Goal: Task Accomplishment & Management: Manage account settings

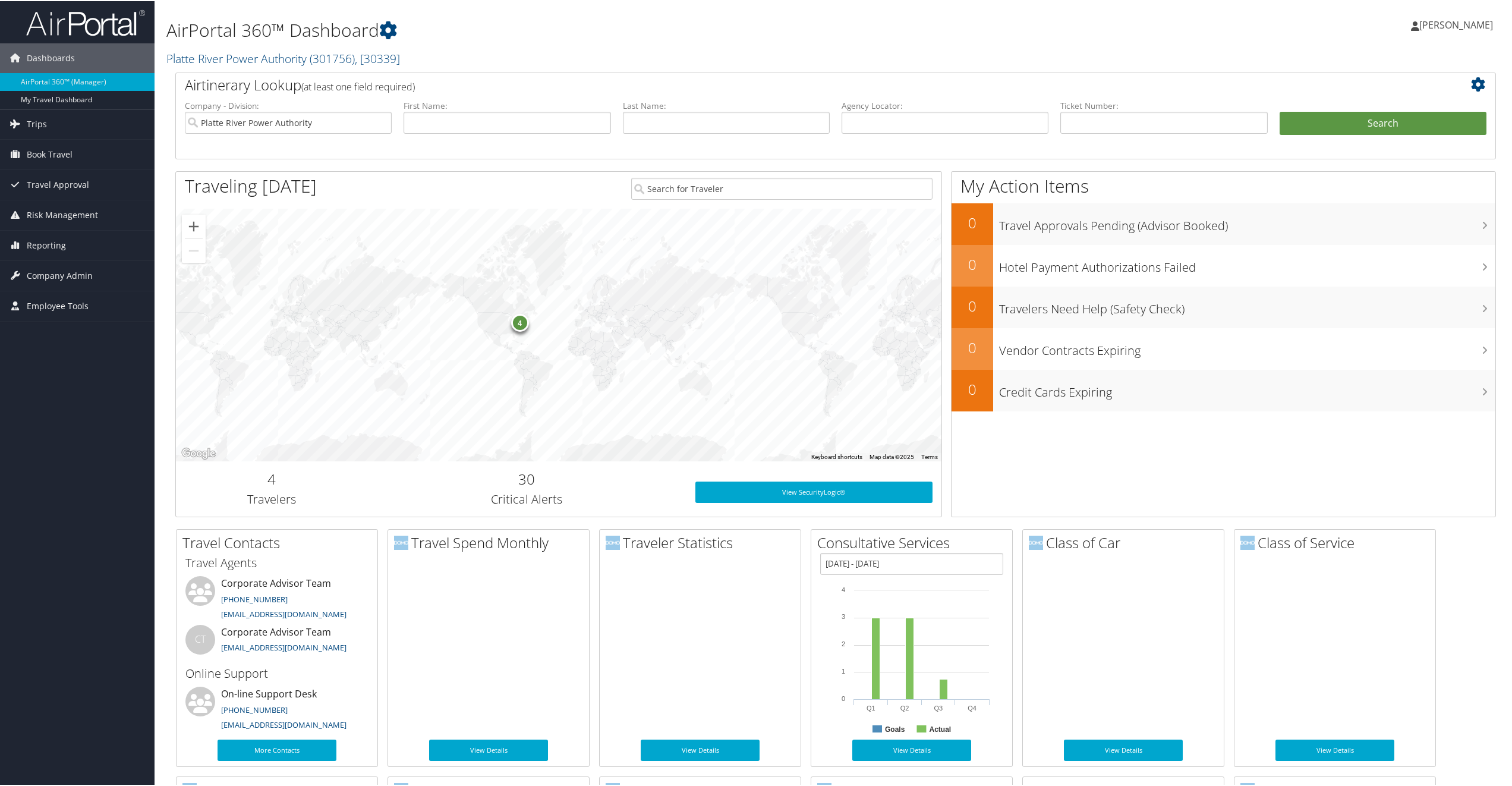
click at [51, 246] on span "Reporting" at bounding box center [46, 244] width 39 height 30
click at [50, 263] on link "Unused Tickets" at bounding box center [77, 268] width 154 height 18
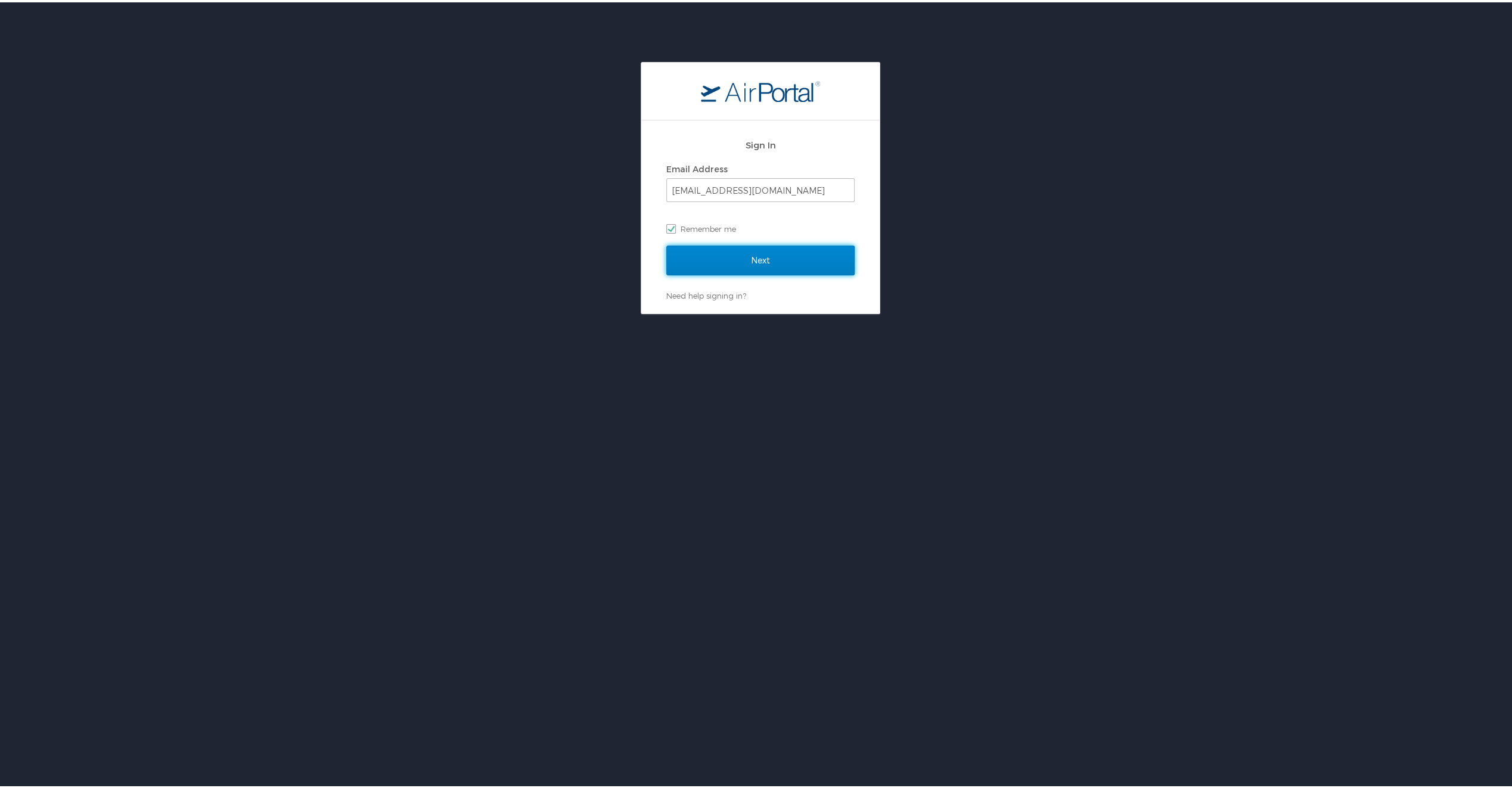
click at [743, 258] on input "Next" at bounding box center [761, 258] width 188 height 30
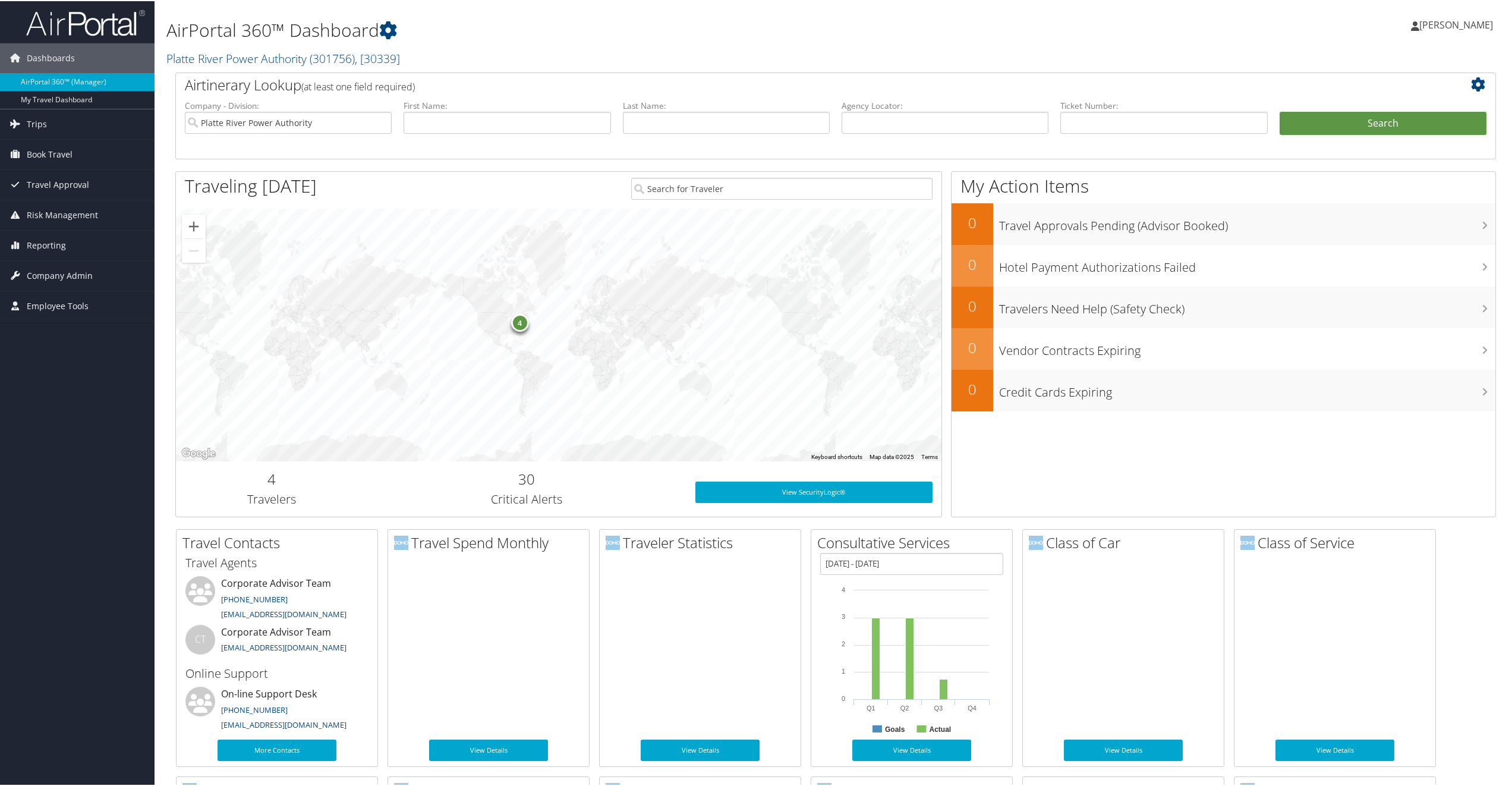
click at [40, 237] on span "Reporting" at bounding box center [46, 244] width 39 height 30
click at [39, 263] on link "Unused Tickets" at bounding box center [77, 268] width 154 height 18
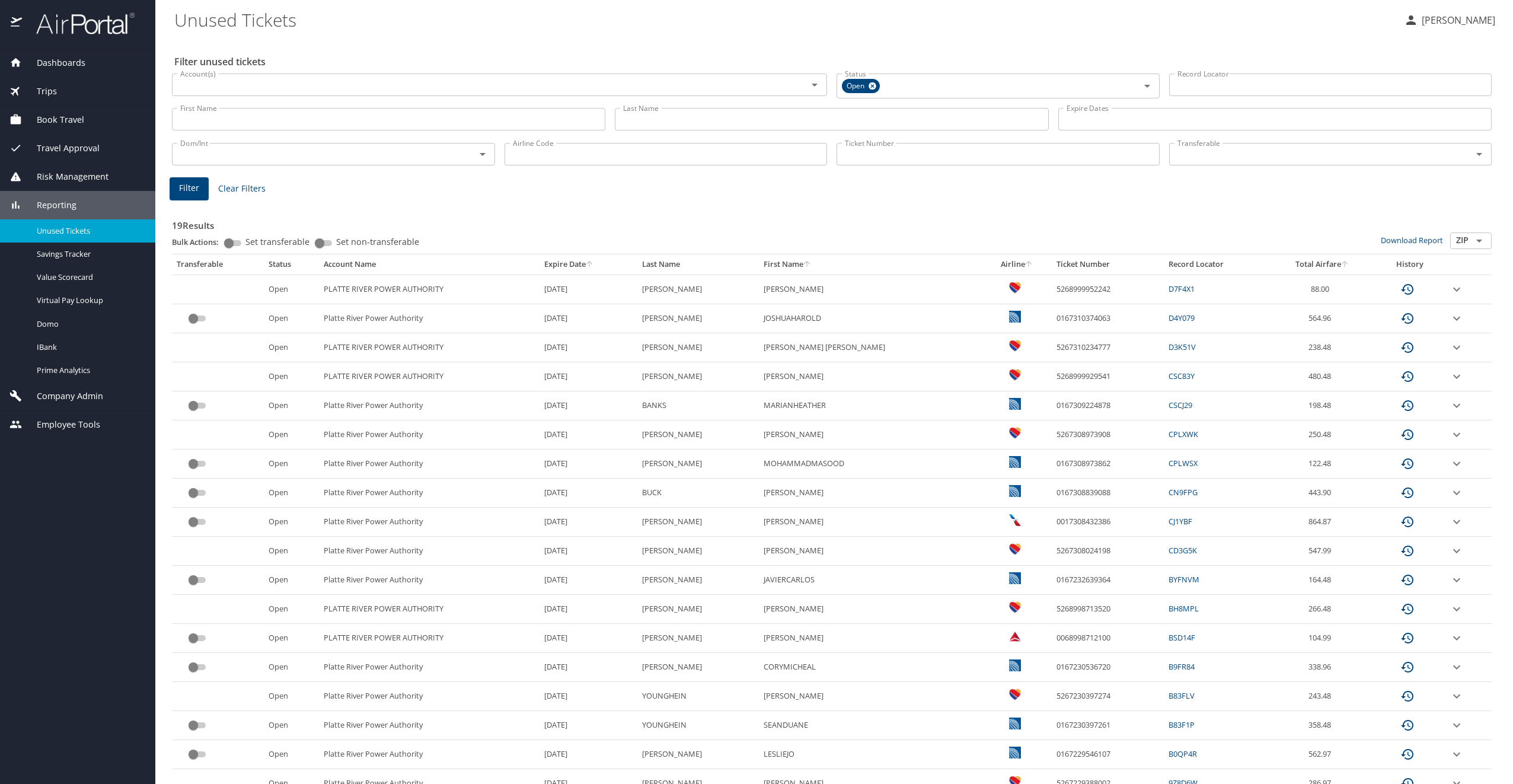
click at [202, 318] on input "custom pagination table" at bounding box center [193, 319] width 43 height 14
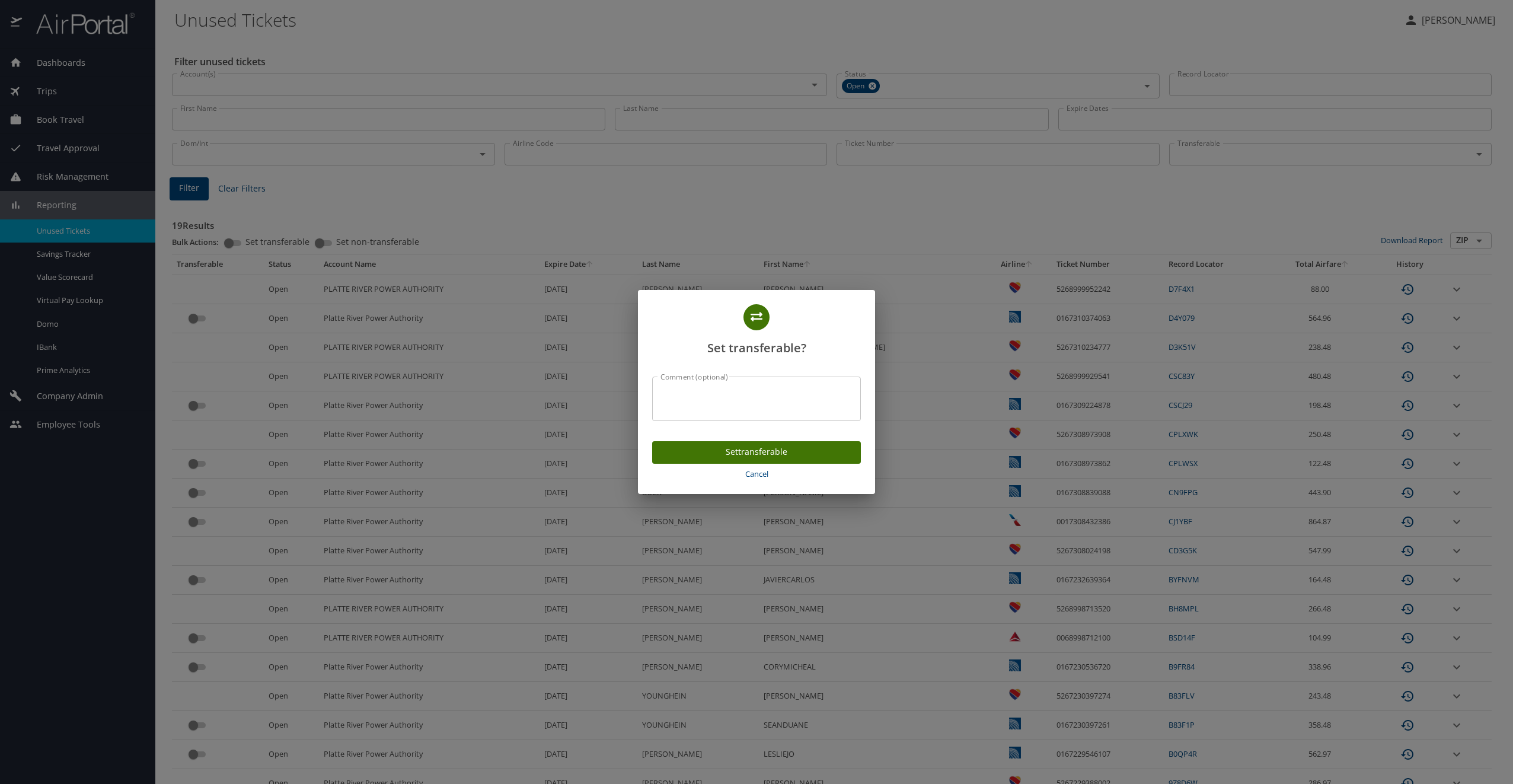
click at [761, 469] on span "Cancel" at bounding box center [756, 474] width 199 height 13
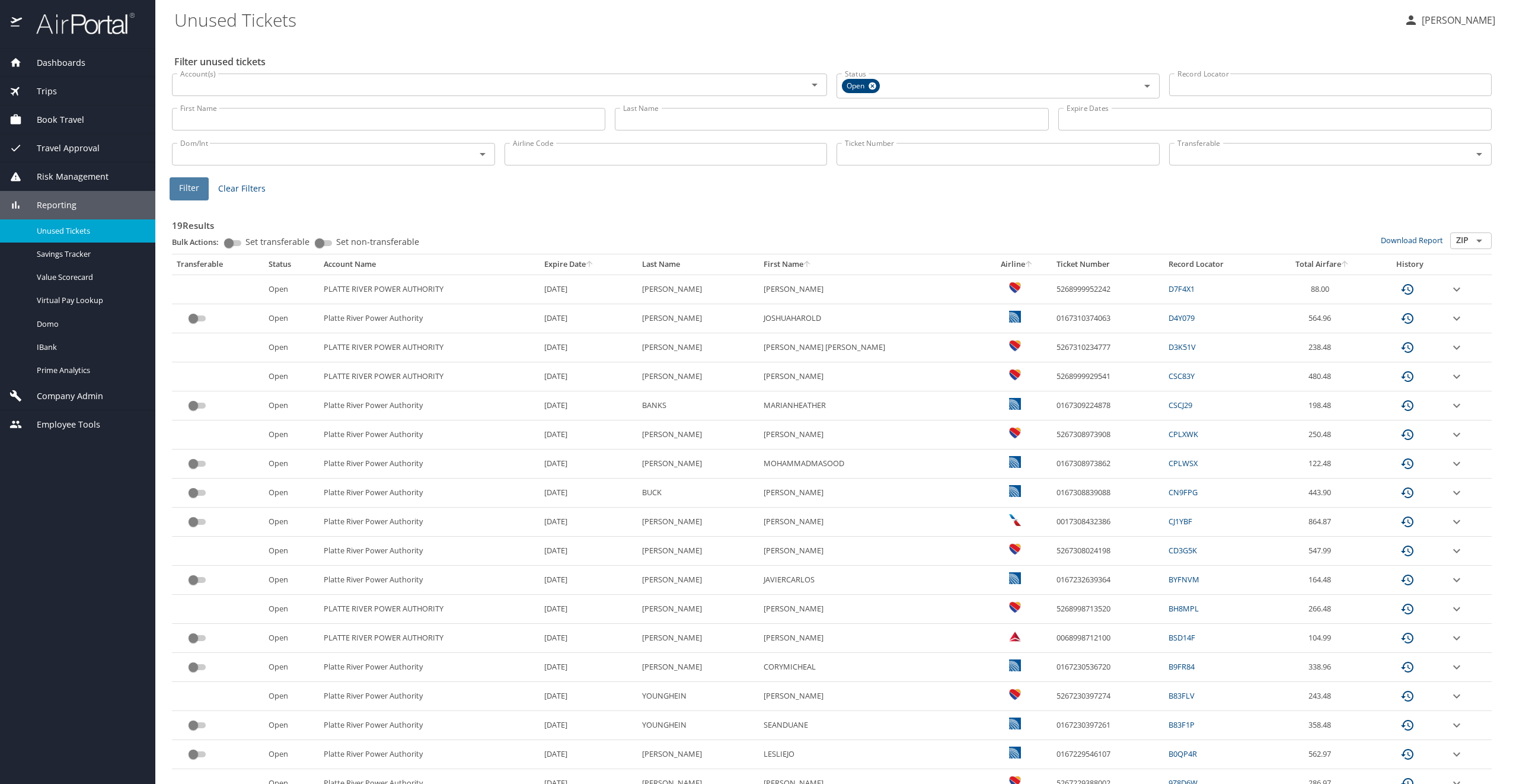
click at [192, 185] on span "Filter" at bounding box center [188, 188] width 20 height 15
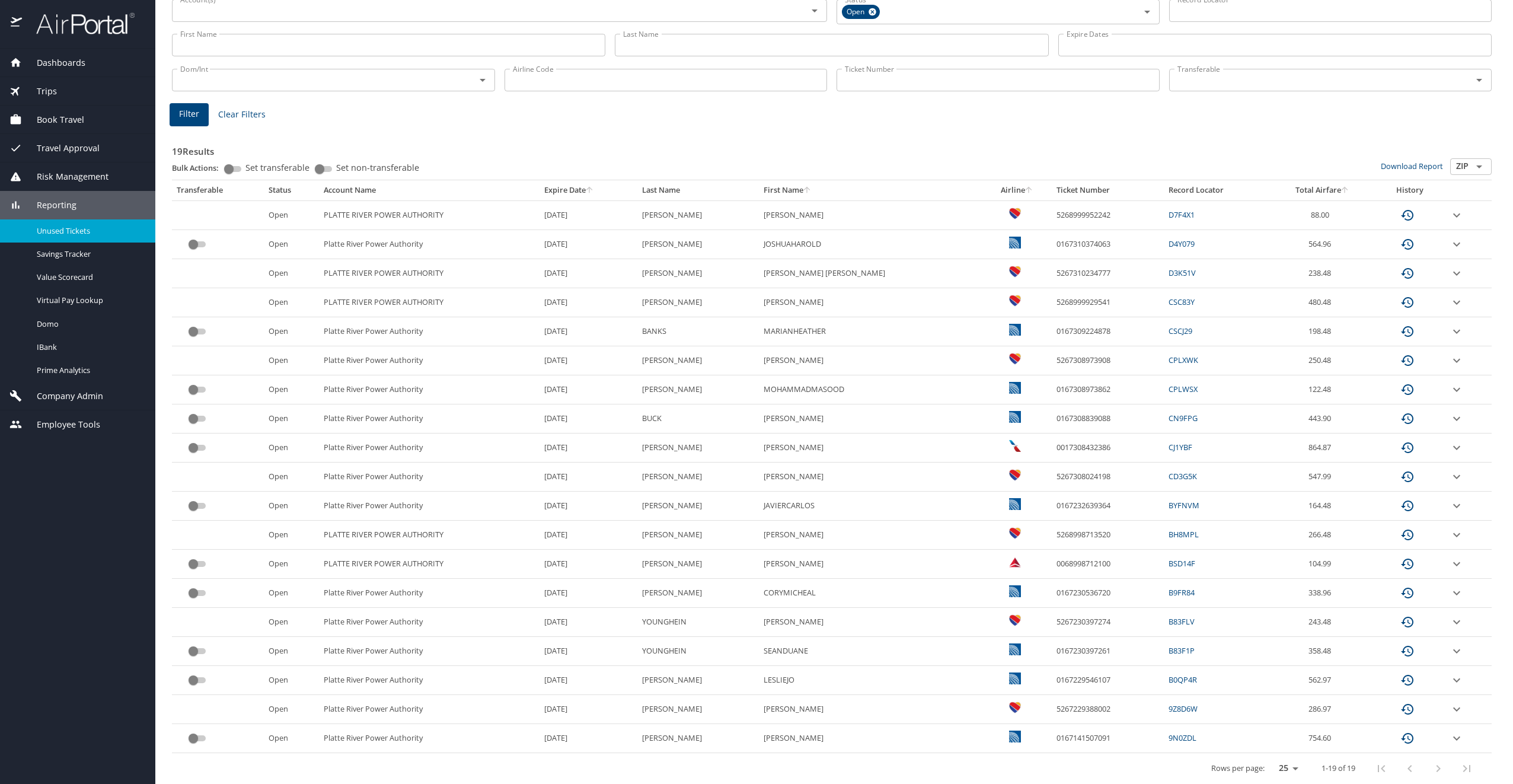
scroll to position [75, 0]
click at [1450, 213] on icon "expand row" at bounding box center [1457, 215] width 14 height 14
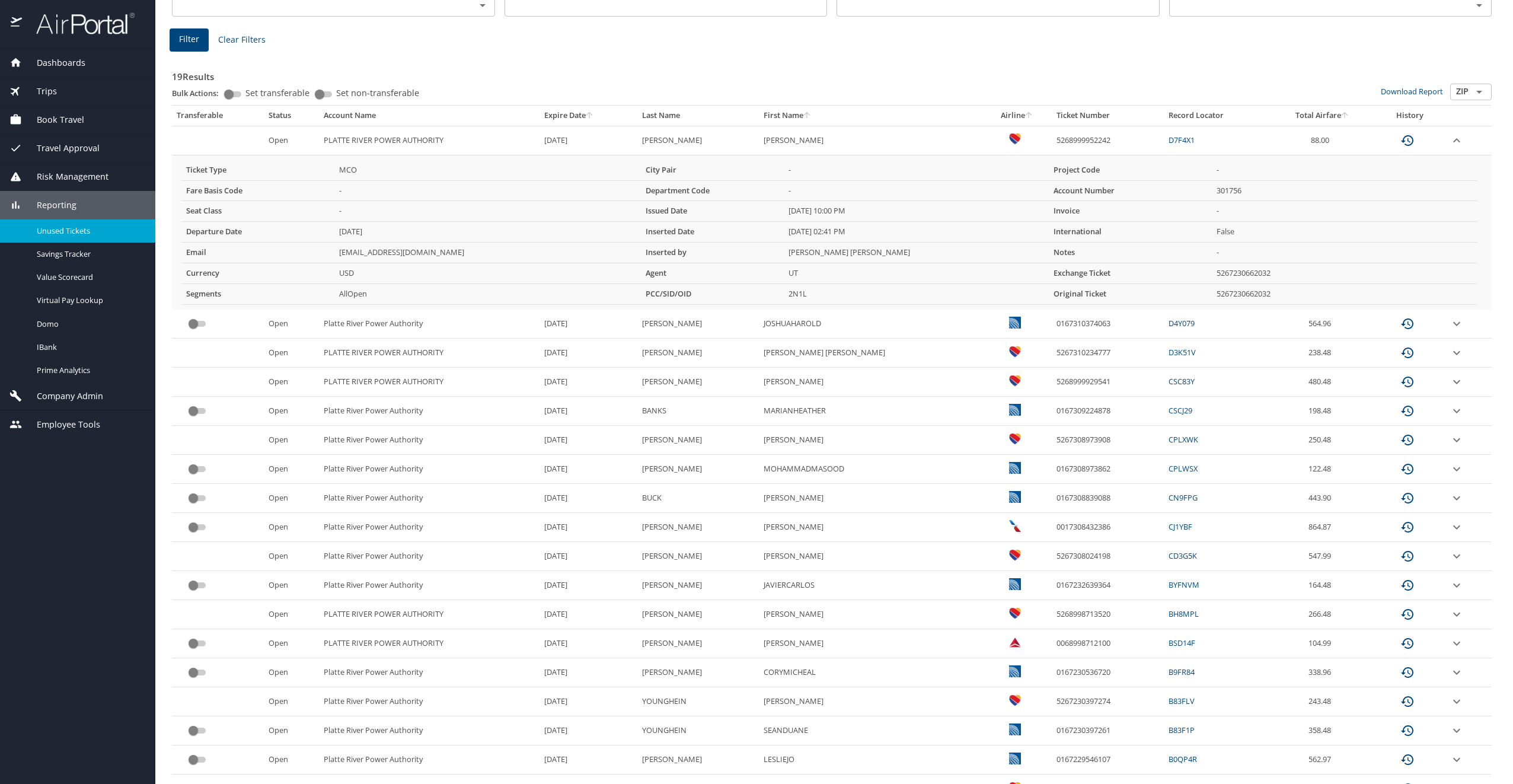
scroll to position [228, 0]
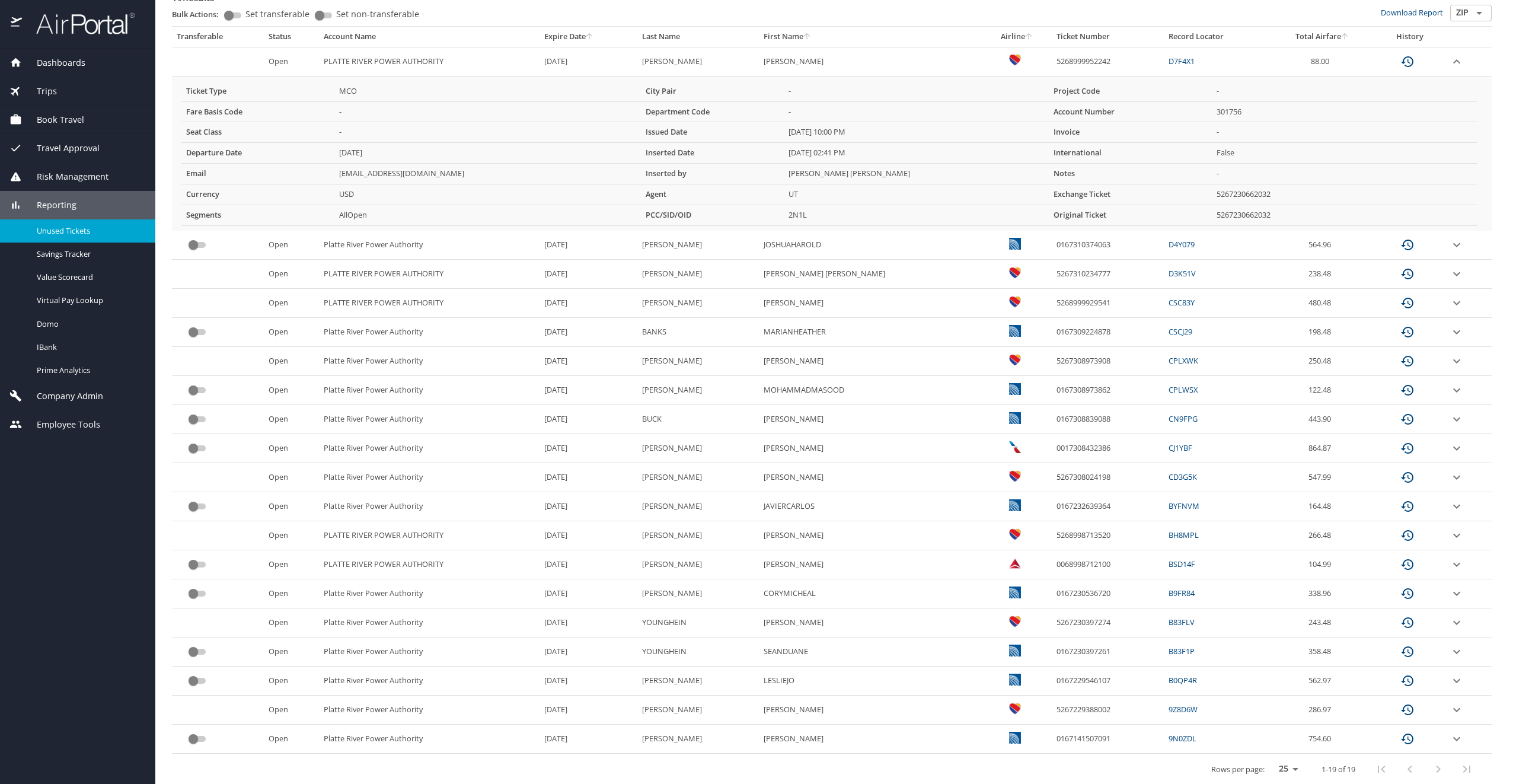
drag, startPoint x: 1430, startPoint y: 762, endPoint x: 1425, endPoint y: 765, distance: 5.8
click at [1430, 762] on div "custom pagination table" at bounding box center [1425, 769] width 114 height 28
click at [1283, 763] on select "25 50 100" at bounding box center [1286, 769] width 33 height 18
select select "50"
click at [1269, 760] on select "25 50 100" at bounding box center [1286, 769] width 33 height 18
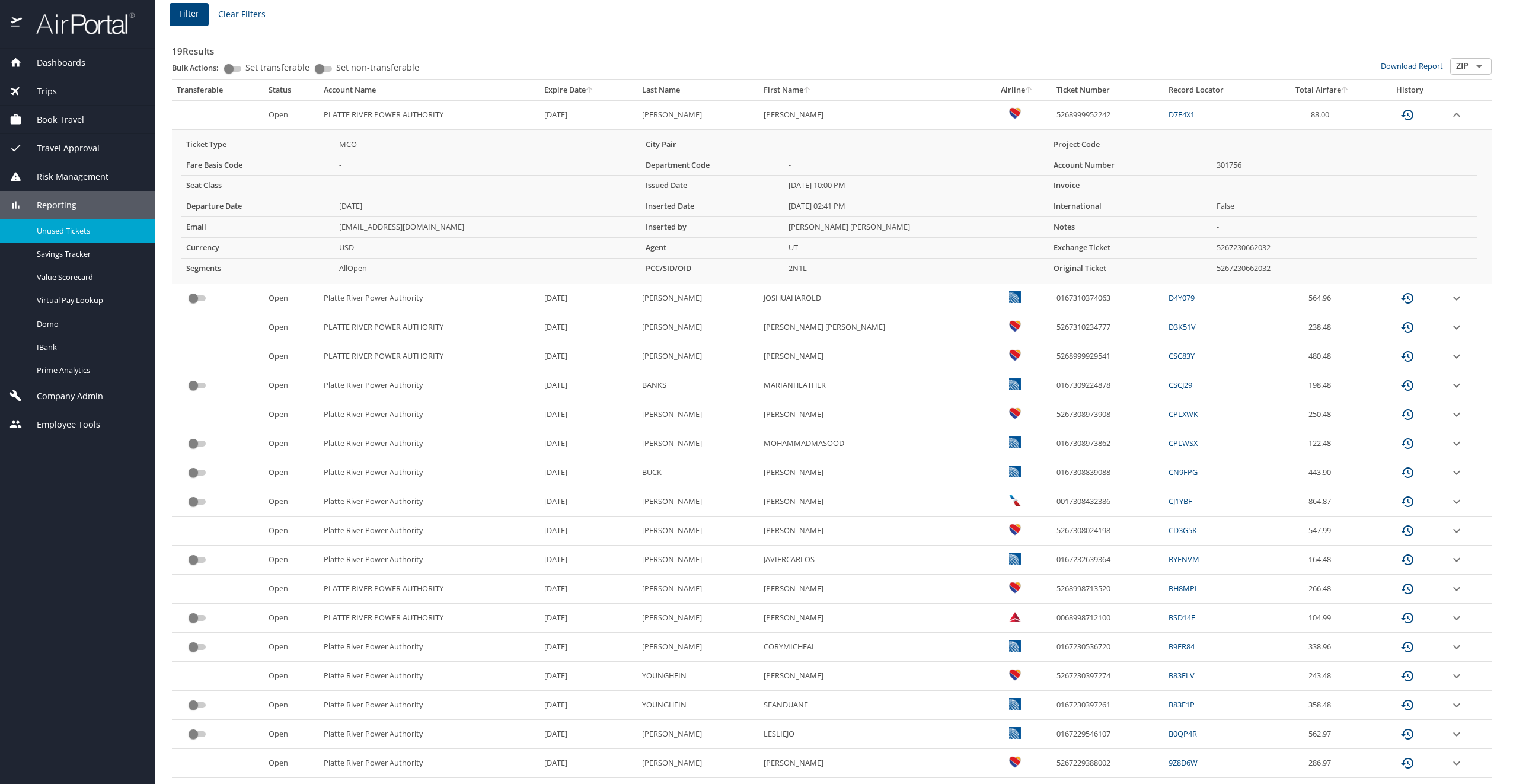
scroll to position [50, 0]
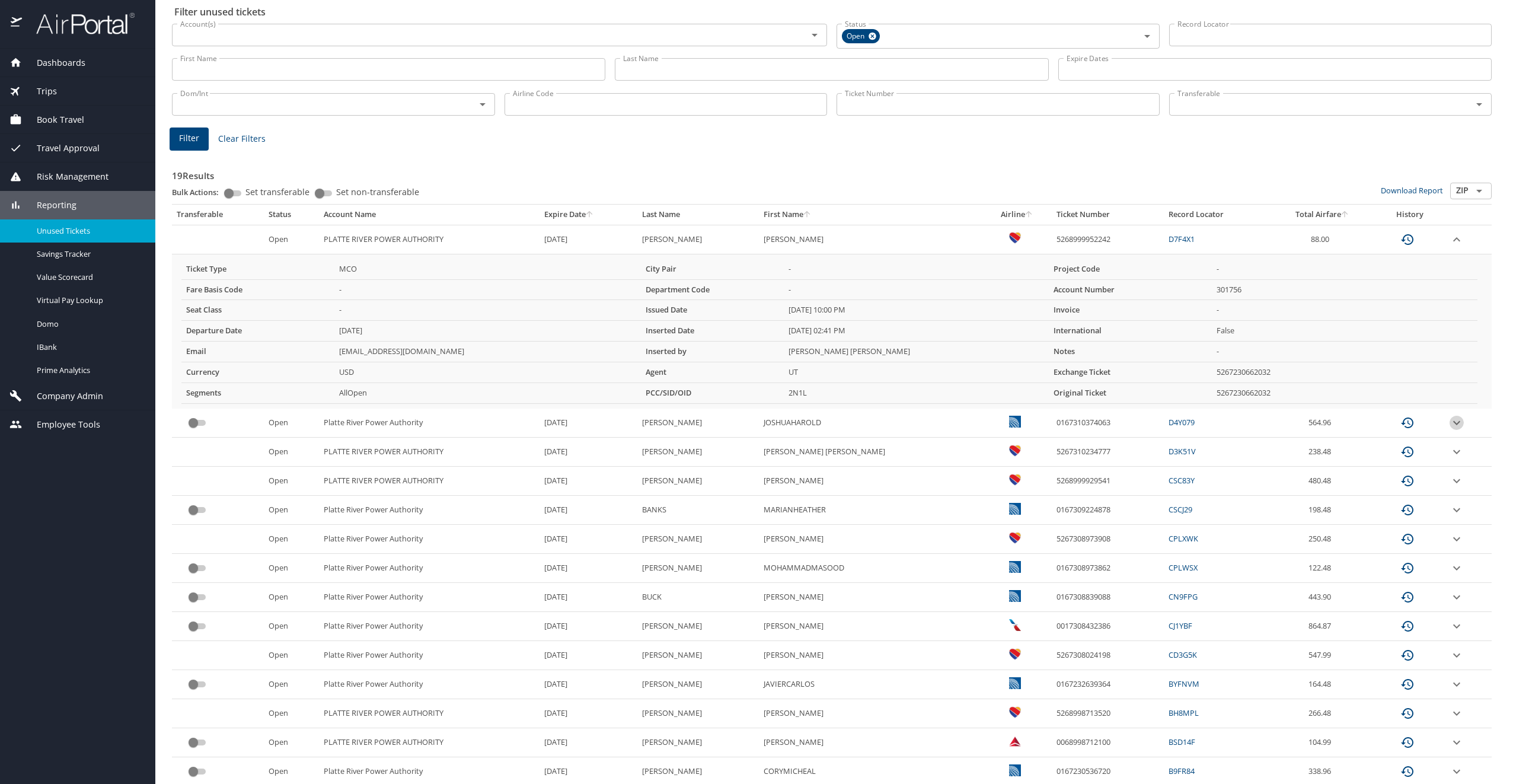
click at [1450, 422] on icon "expand row" at bounding box center [1457, 422] width 14 height 14
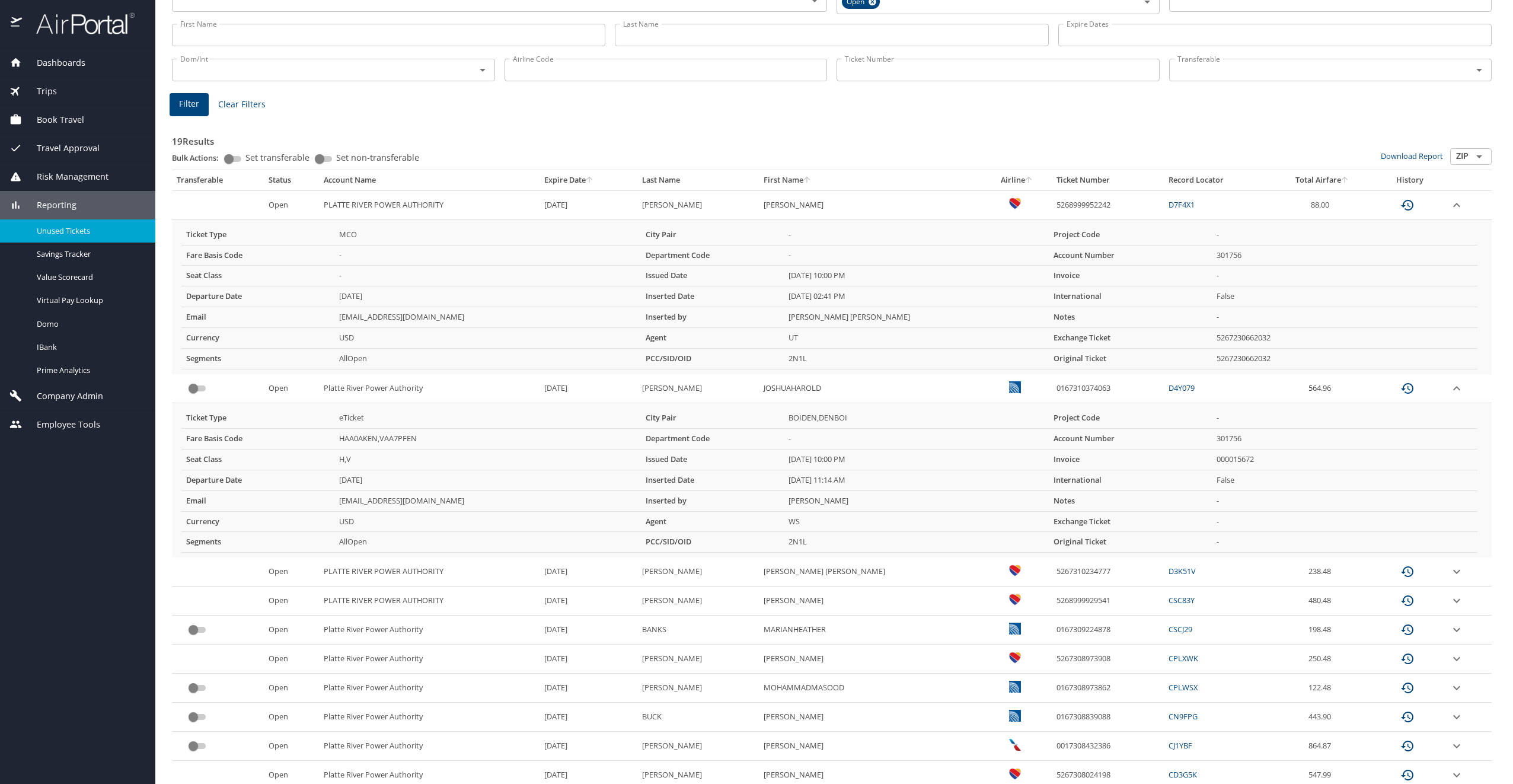
scroll to position [0, 0]
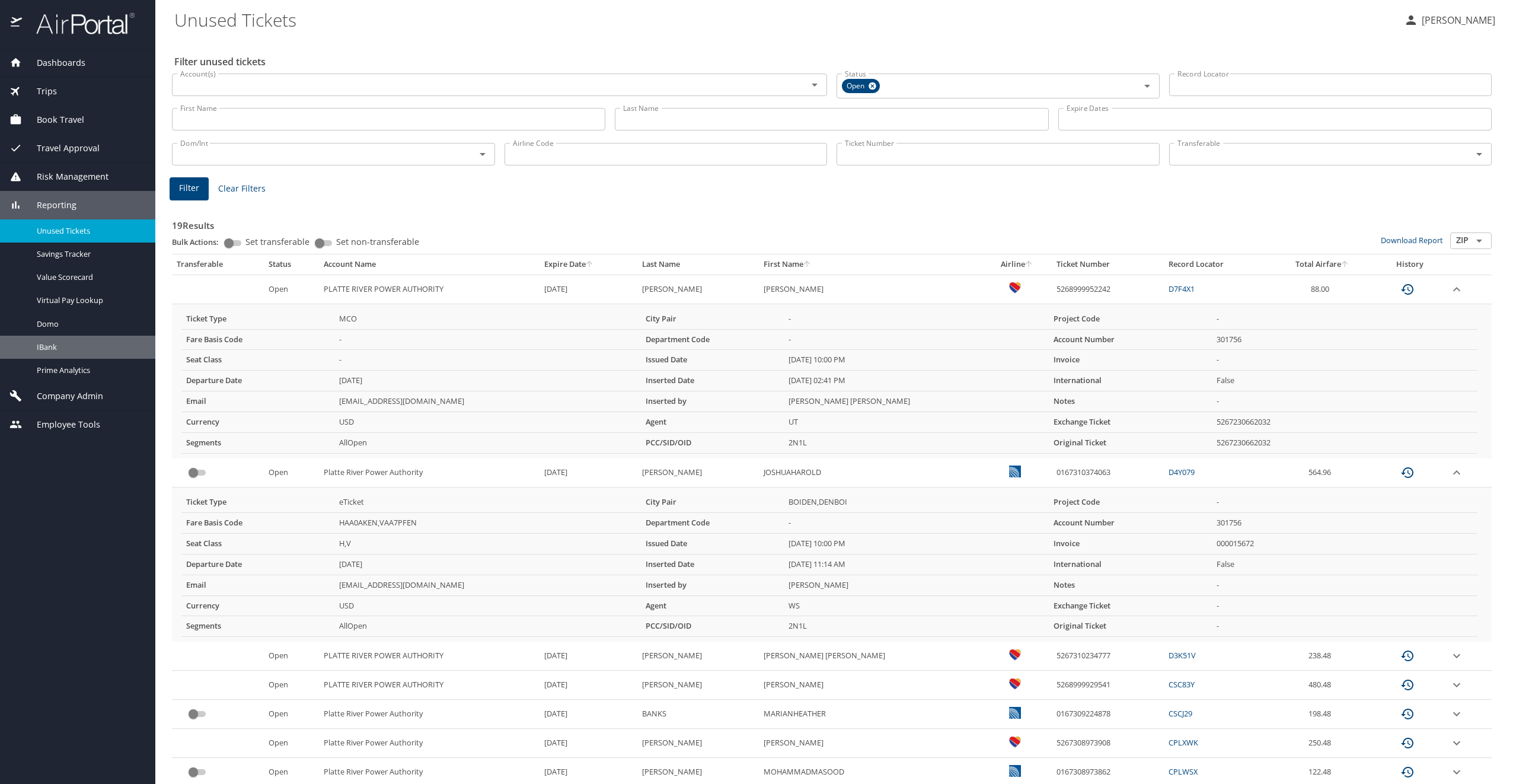
click at [42, 349] on span "IBank" at bounding box center [88, 347] width 104 height 12
